Goal: Check status

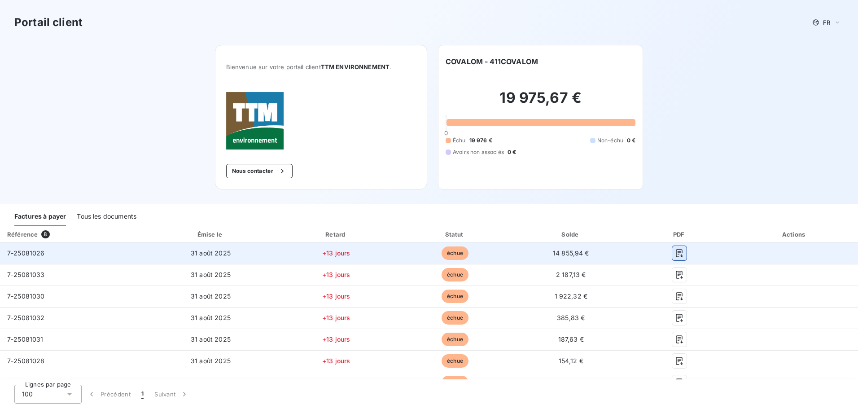
click at [677, 252] on icon "button" at bounding box center [680, 253] width 7 height 8
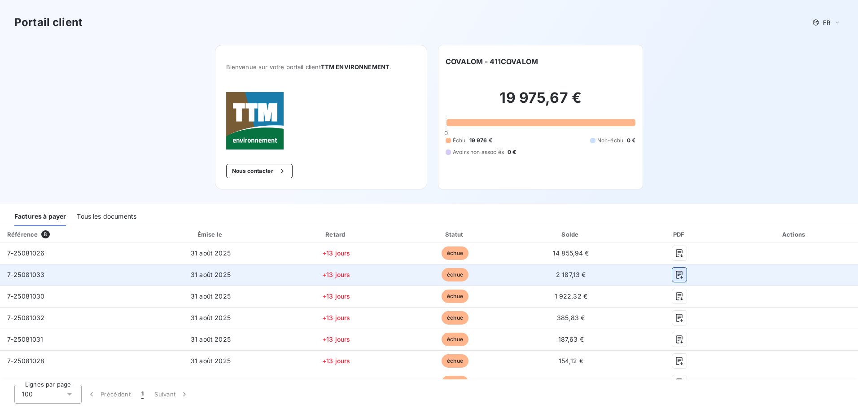
click at [677, 273] on icon "button" at bounding box center [680, 275] width 7 height 8
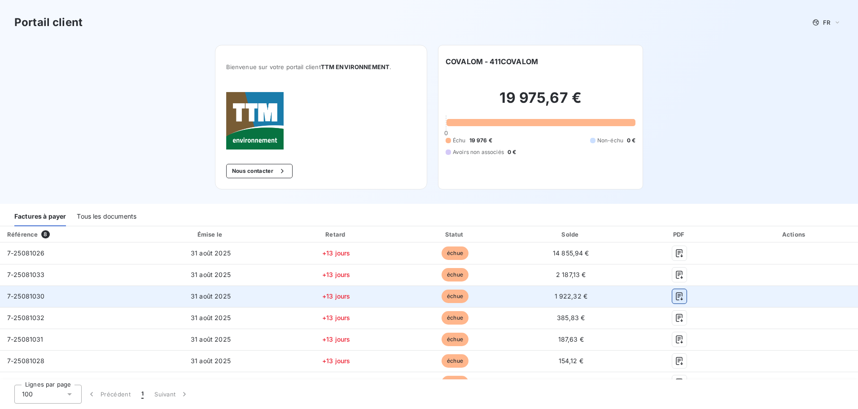
click at [675, 295] on icon "button" at bounding box center [679, 296] width 9 height 9
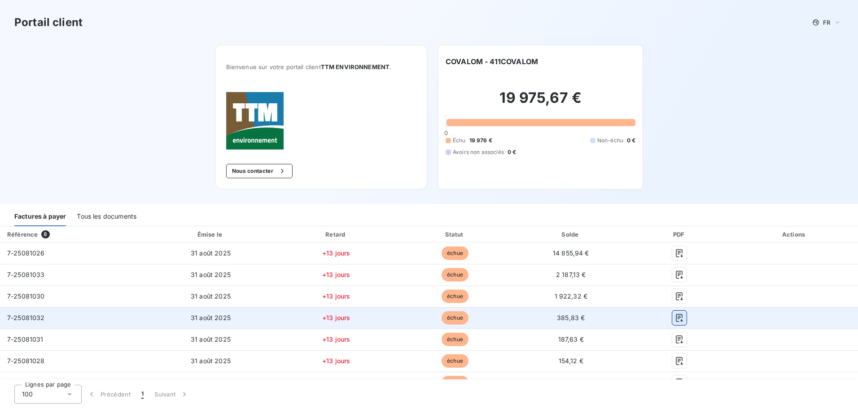
click at [675, 319] on icon "button" at bounding box center [679, 317] width 9 height 9
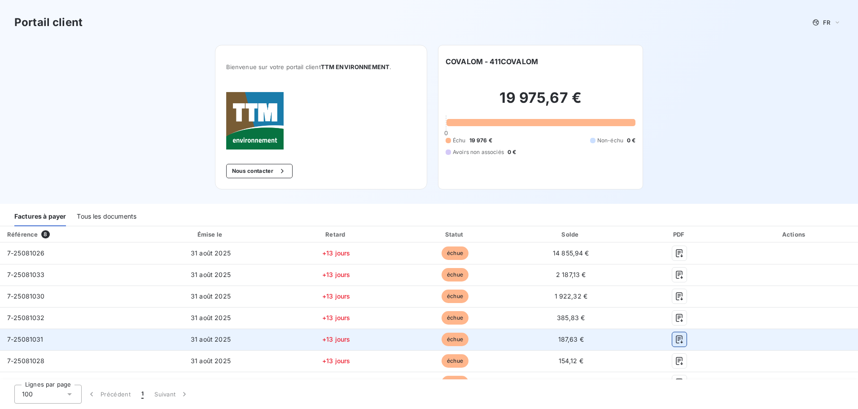
click at [675, 338] on icon "button" at bounding box center [679, 339] width 9 height 9
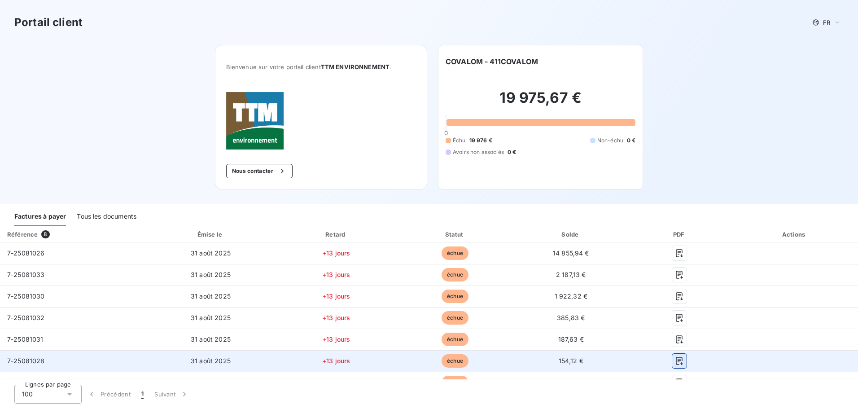
click at [676, 358] on icon "button" at bounding box center [679, 360] width 9 height 9
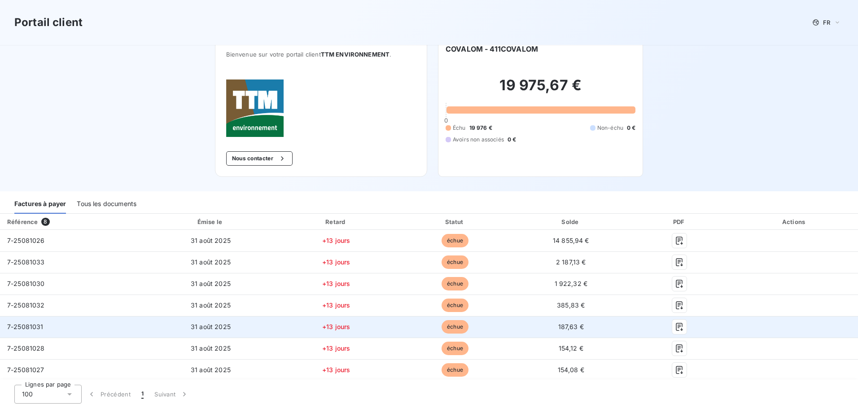
scroll to position [35, 0]
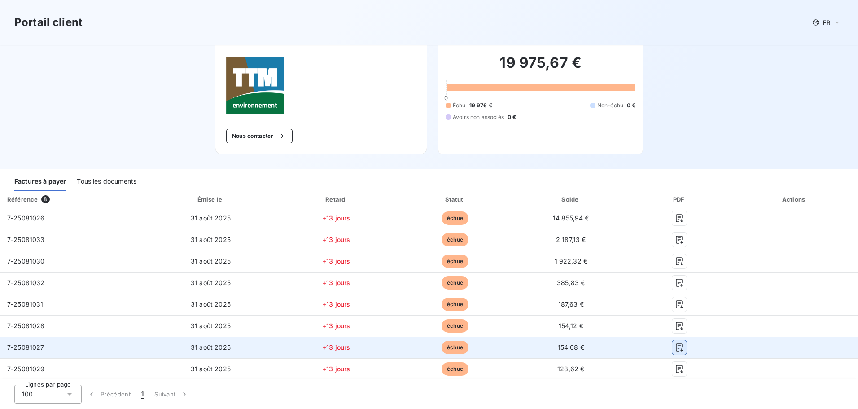
click at [672, 350] on button "button" at bounding box center [679, 347] width 14 height 14
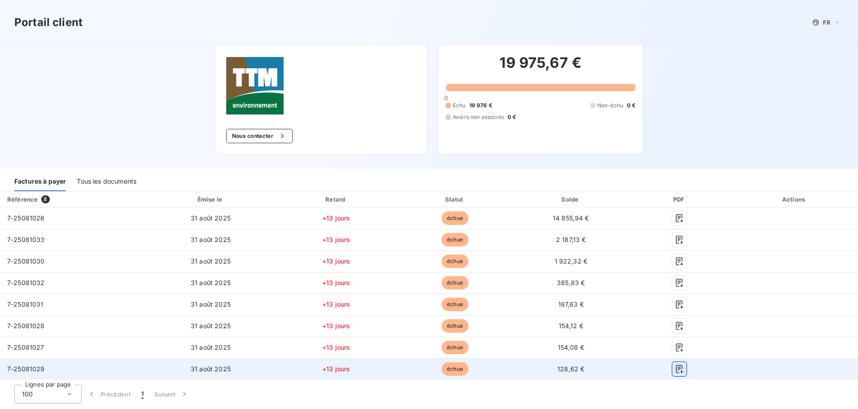
click at [675, 367] on icon "button" at bounding box center [679, 369] width 9 height 9
